Goal: Task Accomplishment & Management: Complete application form

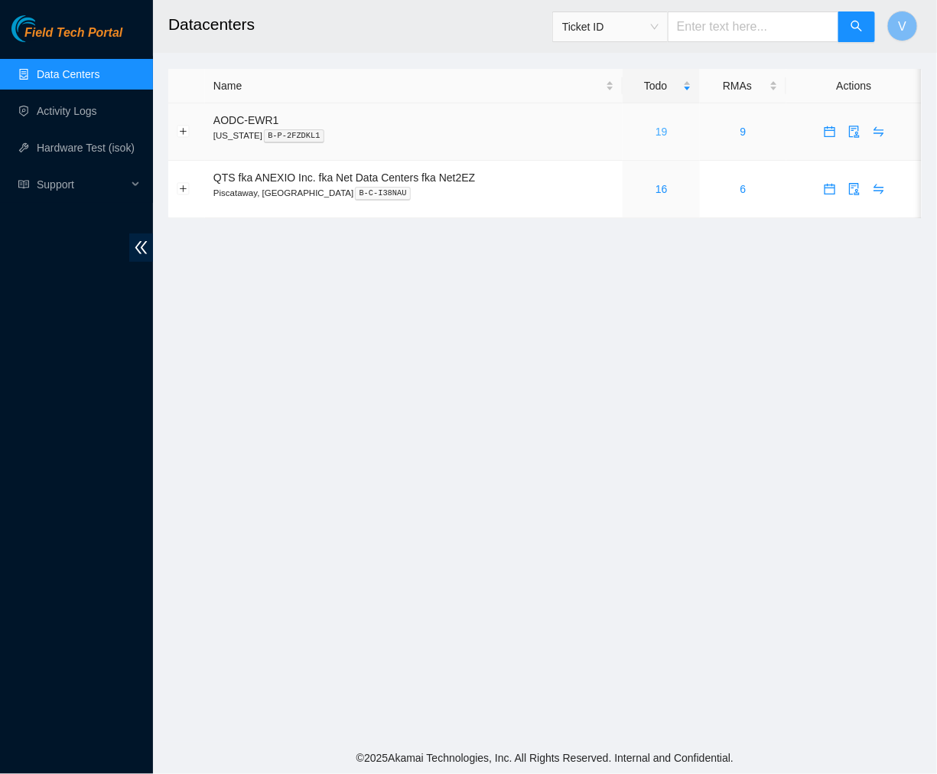
click at [659, 130] on link "19" at bounding box center [662, 131] width 12 height 12
click at [69, 142] on link "Hardware Test (isok)" at bounding box center [86, 148] width 98 height 12
click at [77, 115] on link "Activity Logs" at bounding box center [67, 111] width 60 height 12
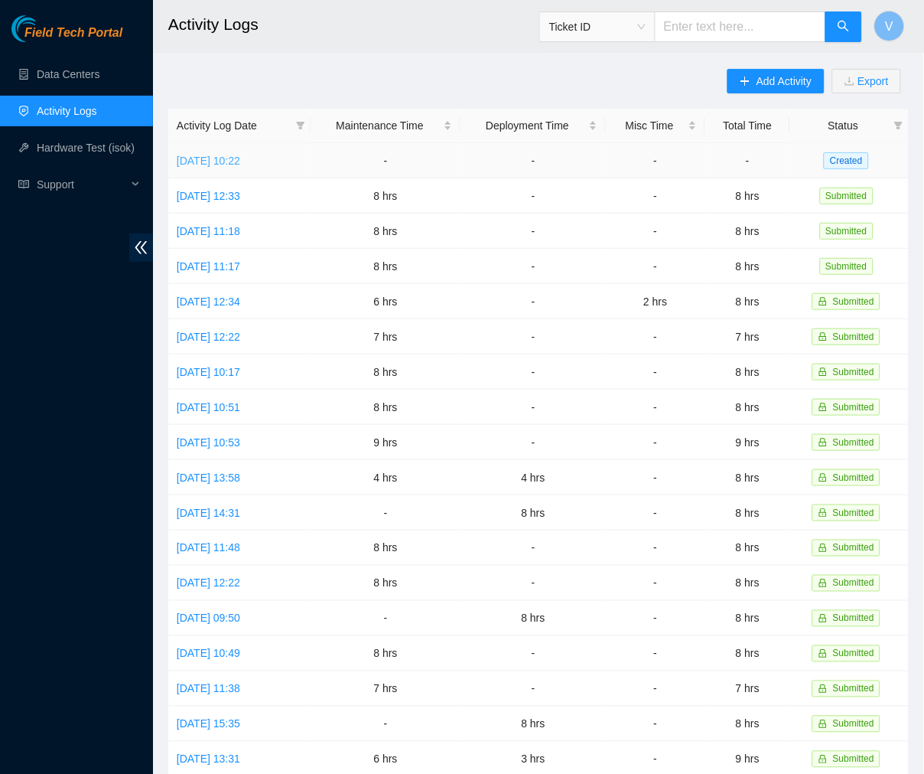
click at [228, 161] on link "[DATE] 10:22" at bounding box center [209, 161] width 64 height 12
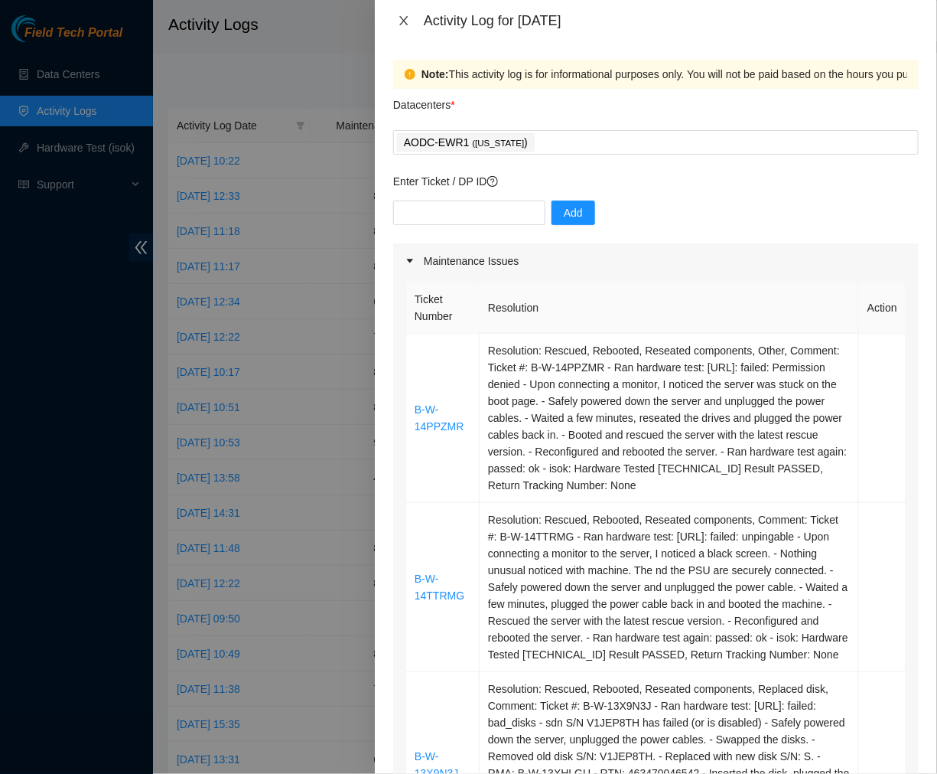
click at [401, 25] on icon "close" at bounding box center [404, 21] width 12 height 12
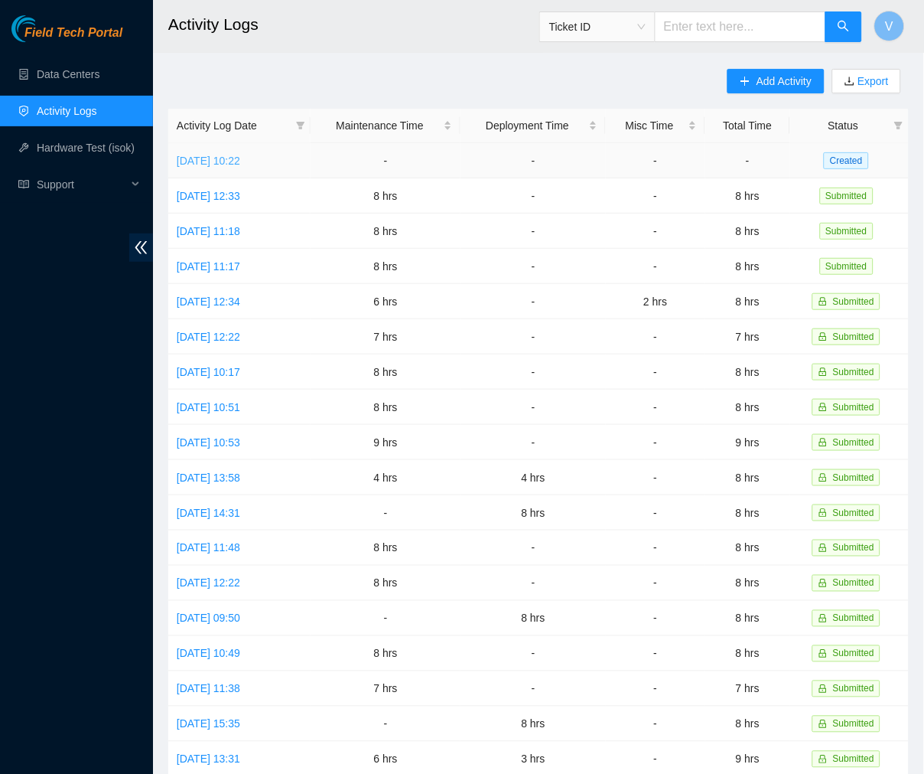
click at [222, 156] on link "[DATE] 10:22" at bounding box center [209, 161] width 64 height 12
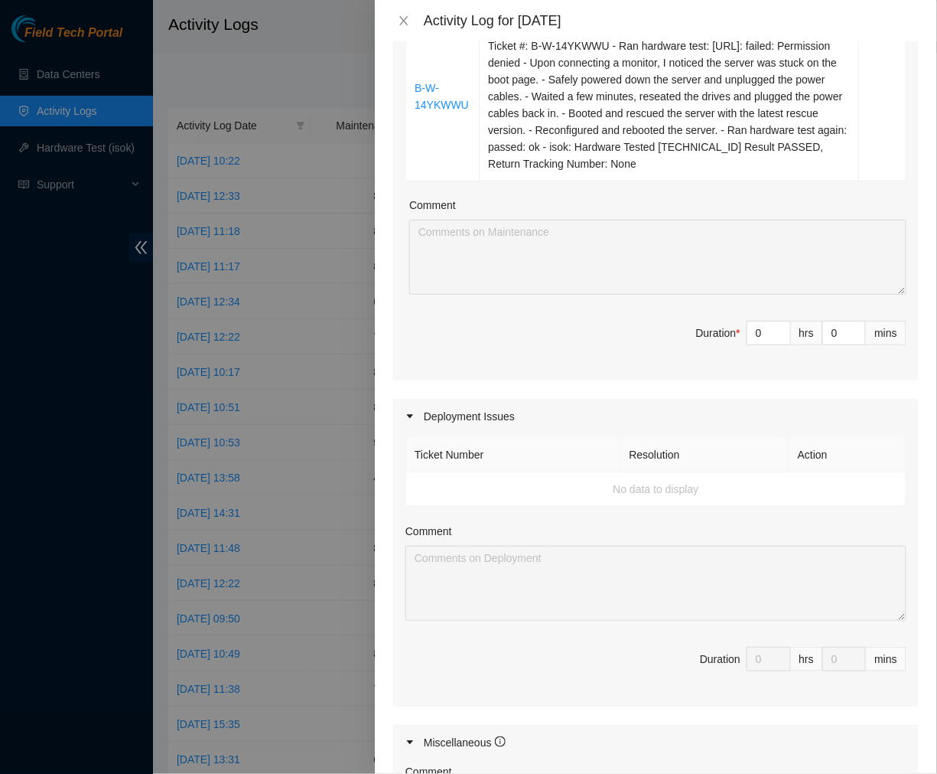
scroll to position [1232, 0]
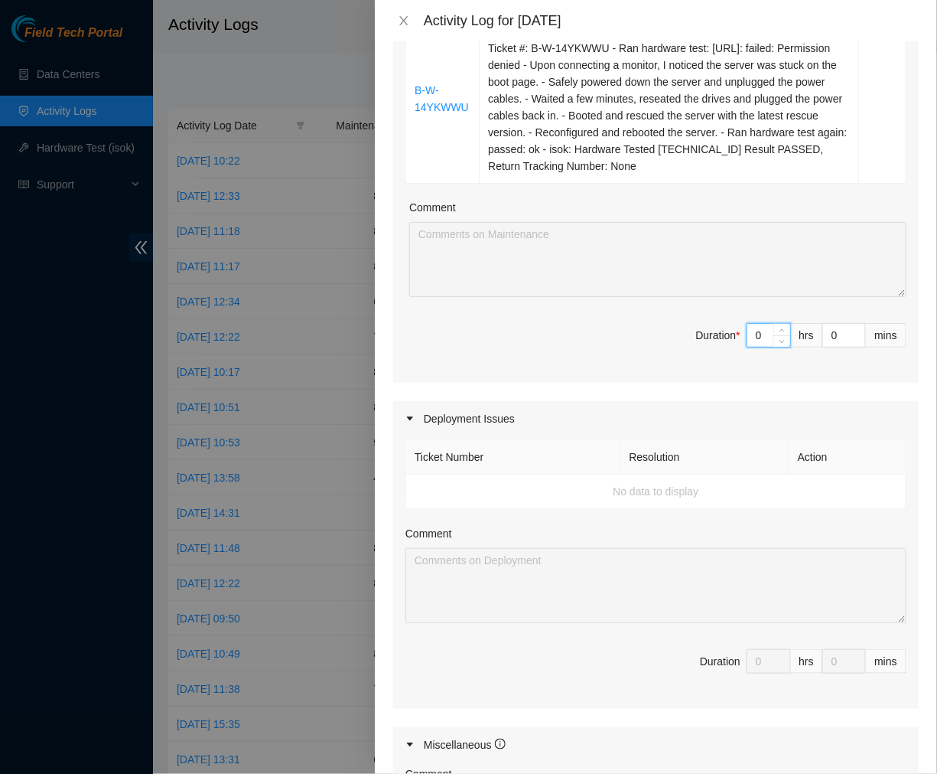
click at [748, 347] on input "0" at bounding box center [769, 335] width 43 height 23
type input "8"
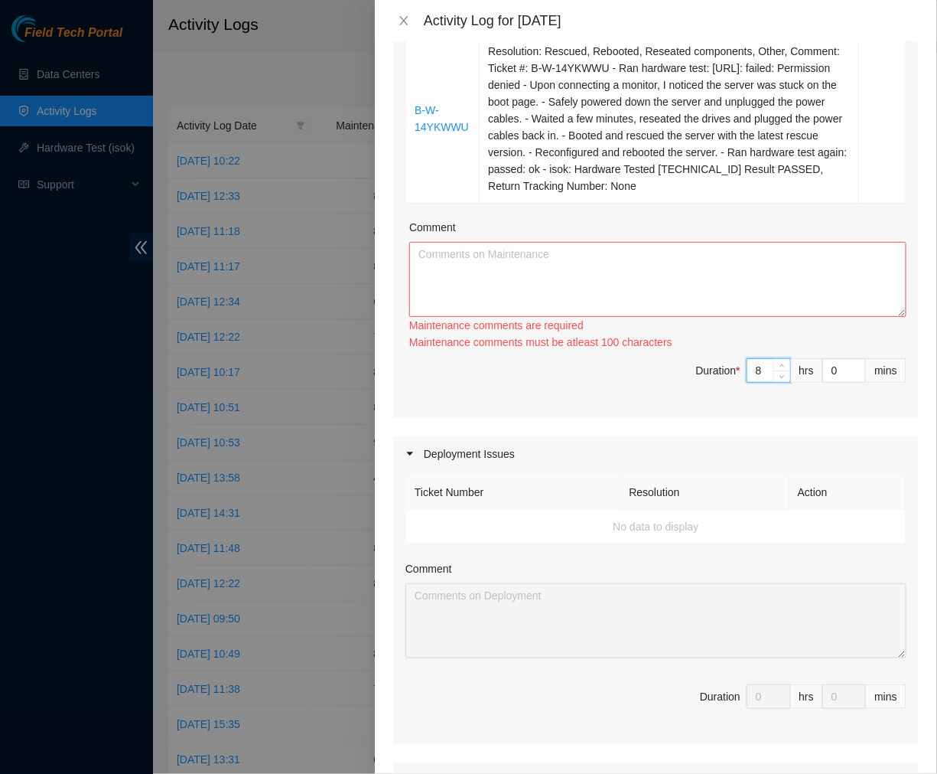
scroll to position [1213, 0]
type input "8"
click at [613, 285] on textarea "Comment" at bounding box center [657, 278] width 497 height 75
paste textarea "Ticket #: B-W-13X9N3J - Ran hardware test: [URL]: failed: bad_disks - sdn S/N V…"
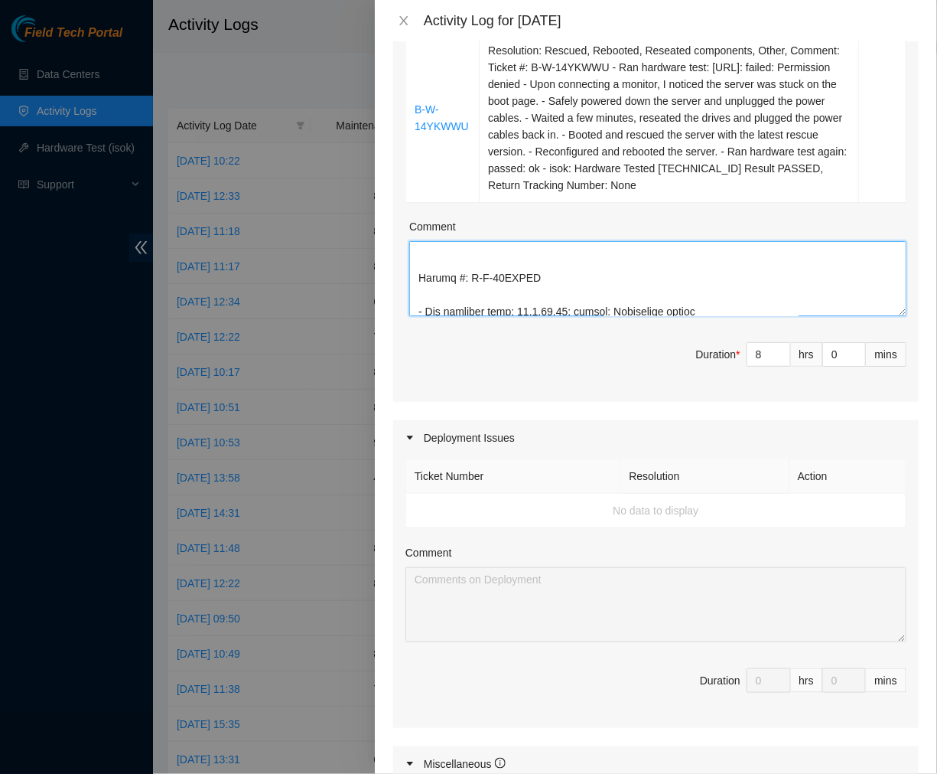
scroll to position [1526, 0]
click at [446, 297] on textarea "Comment" at bounding box center [657, 278] width 497 height 75
drag, startPoint x: 448, startPoint y: 319, endPoint x: 438, endPoint y: 294, distance: 27.1
click at [438, 294] on textarea "Comment" at bounding box center [657, 278] width 497 height 75
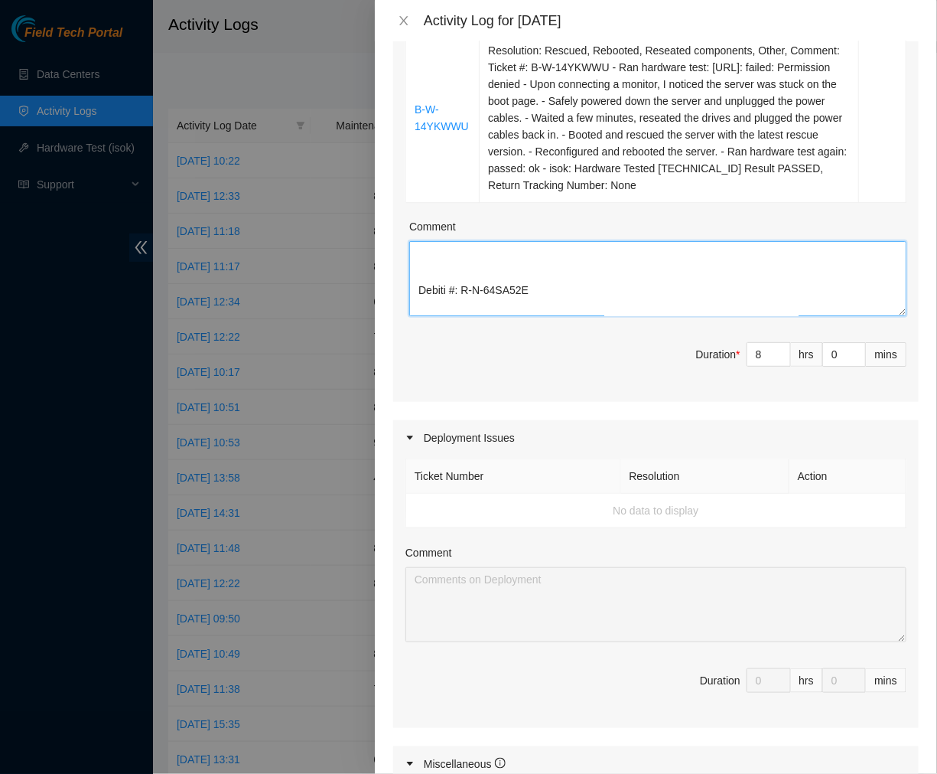
click at [438, 294] on textarea "Comment" at bounding box center [657, 278] width 497 height 75
click at [427, 279] on textarea "Comment" at bounding box center [657, 278] width 497 height 75
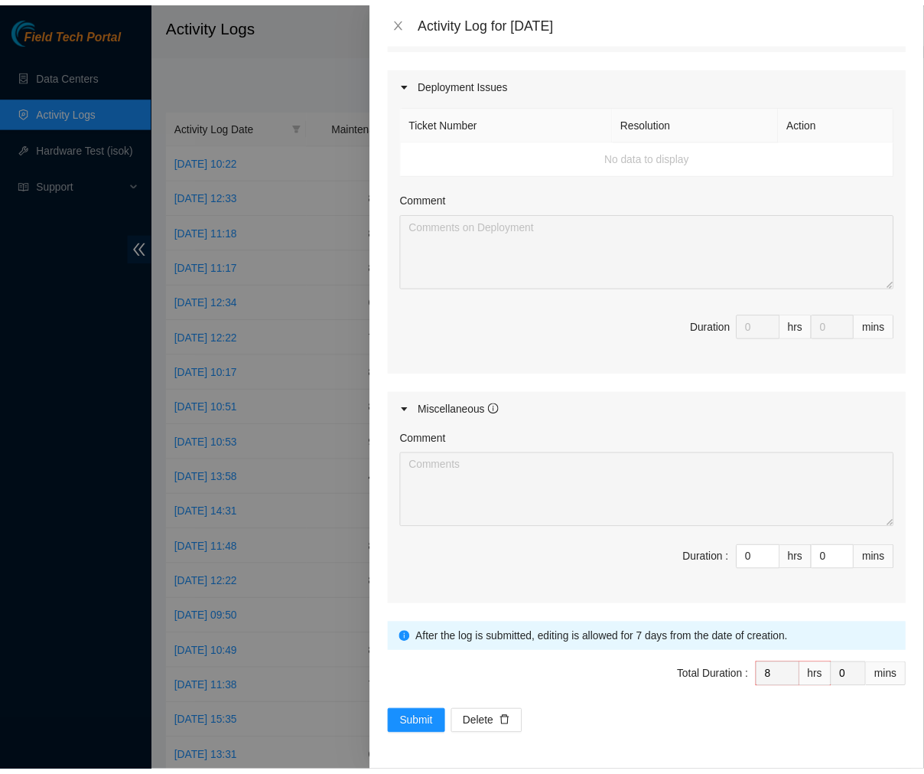
scroll to position [1582, 0]
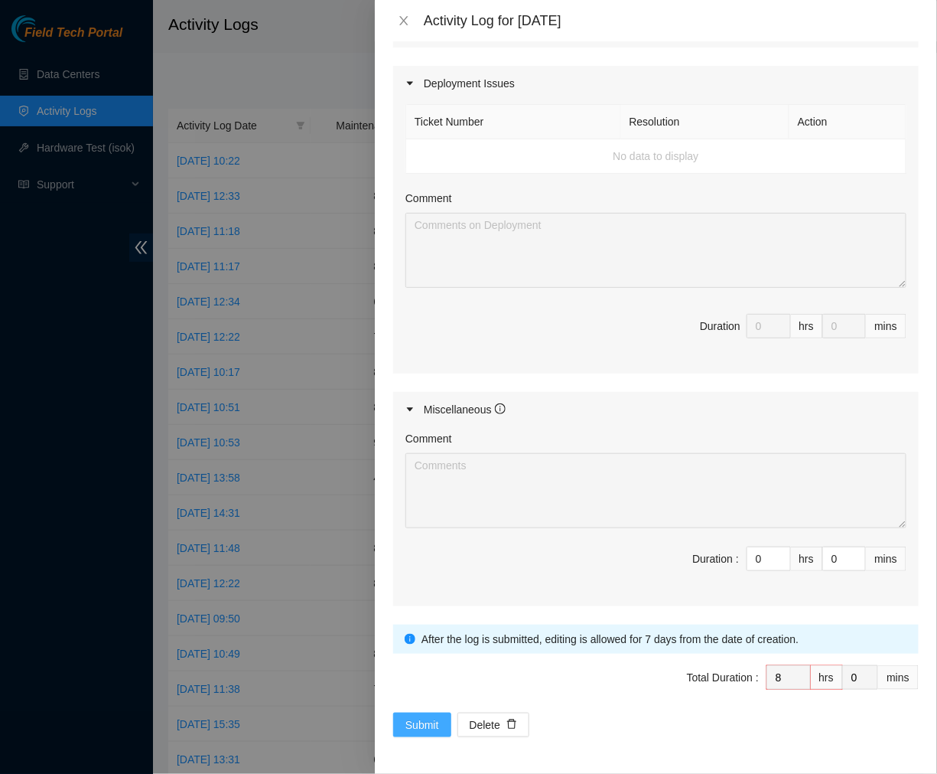
type textarea "Ticket #: B-W-13X9N3J - Ran hardware test: [URL]: failed: bad_disks - sdn S/N V…"
click at [425, 725] on span "Submit" at bounding box center [423, 724] width 34 height 17
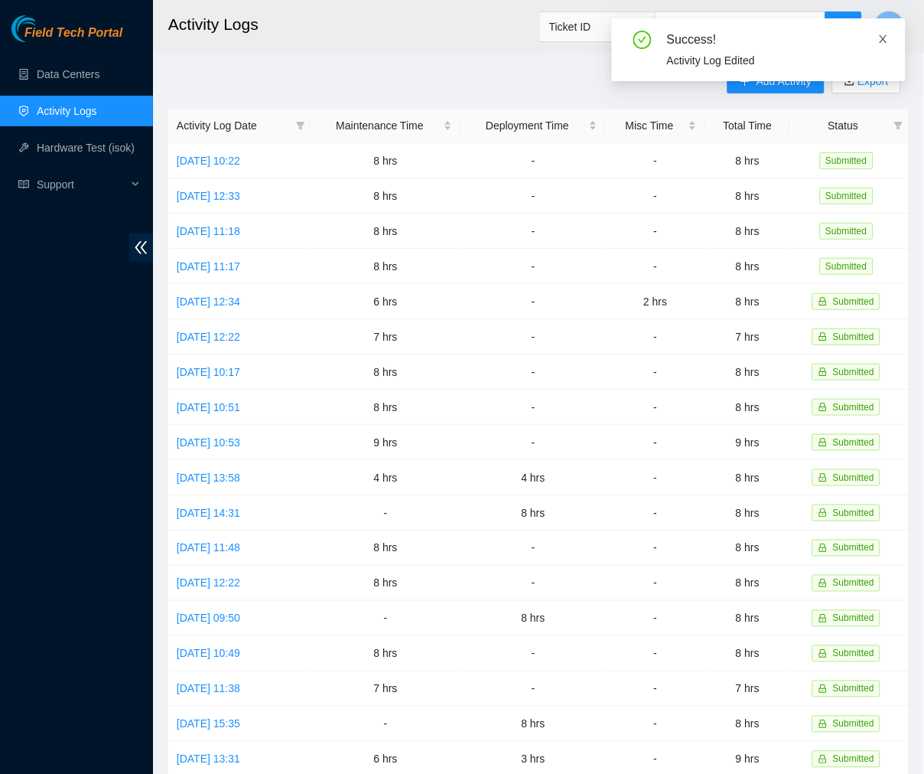
click at [885, 37] on icon "close" at bounding box center [884, 39] width 8 height 8
